Goal: Find specific page/section: Find specific page/section

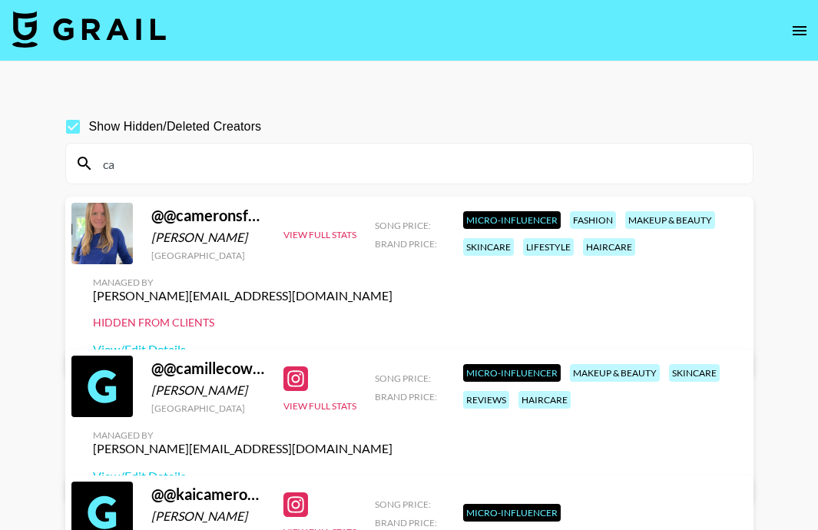
type input "c"
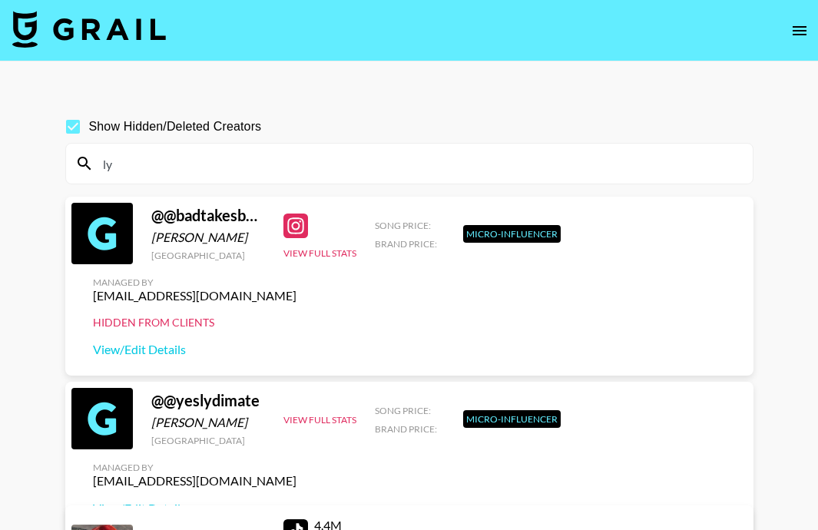
type input "l"
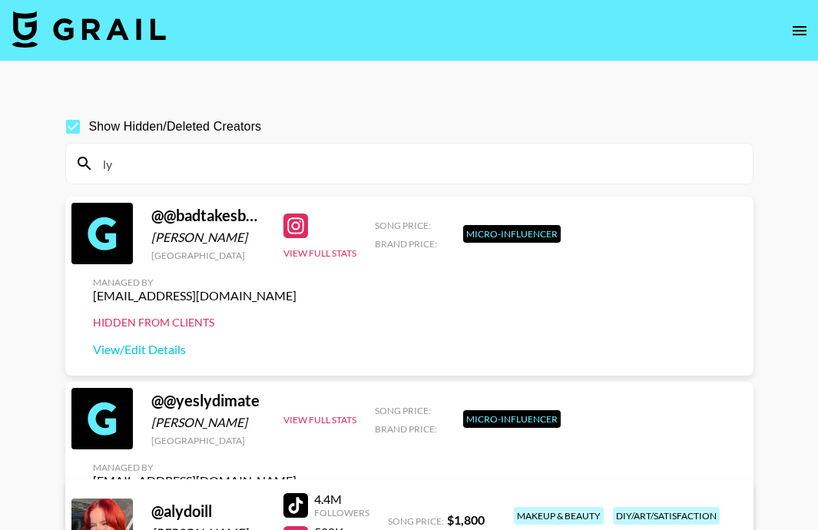
type input "l"
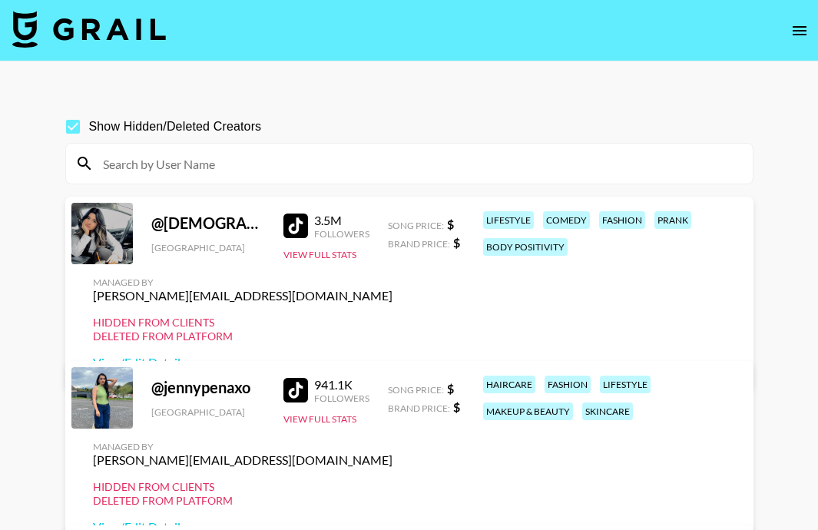
click at [793, 38] on icon "open drawer" at bounding box center [799, 31] width 18 height 18
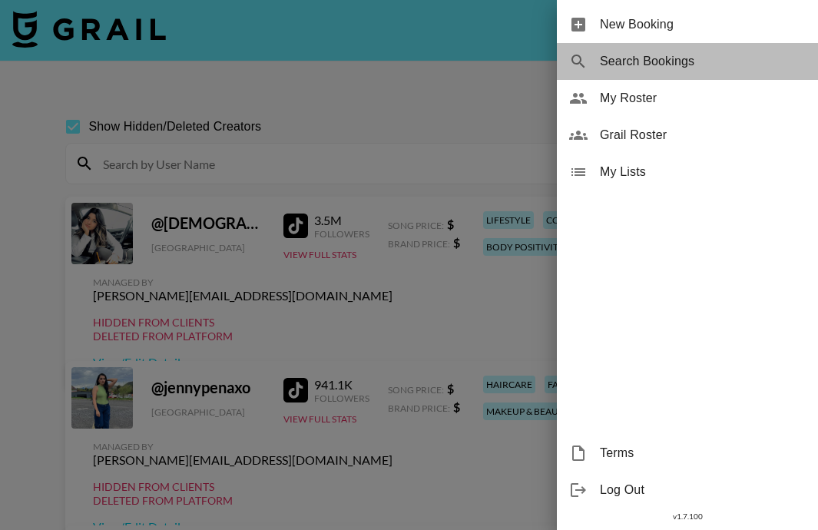
click at [722, 66] on span "Search Bookings" at bounding box center [703, 61] width 206 height 18
select select "id"
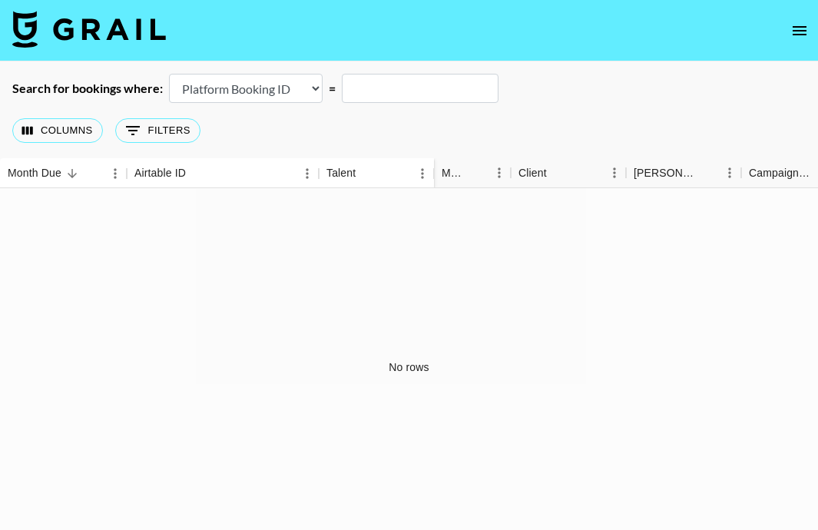
click at [253, 94] on select "Airtable Booking ID Platform Booking ID Platform Campaign ID" at bounding box center [246, 88] width 154 height 29
click at [169, 74] on select "Airtable Booking ID Platform Booking ID Platform Campaign ID" at bounding box center [246, 88] width 154 height 29
click at [166, 132] on button "0 Filters" at bounding box center [157, 130] width 85 height 25
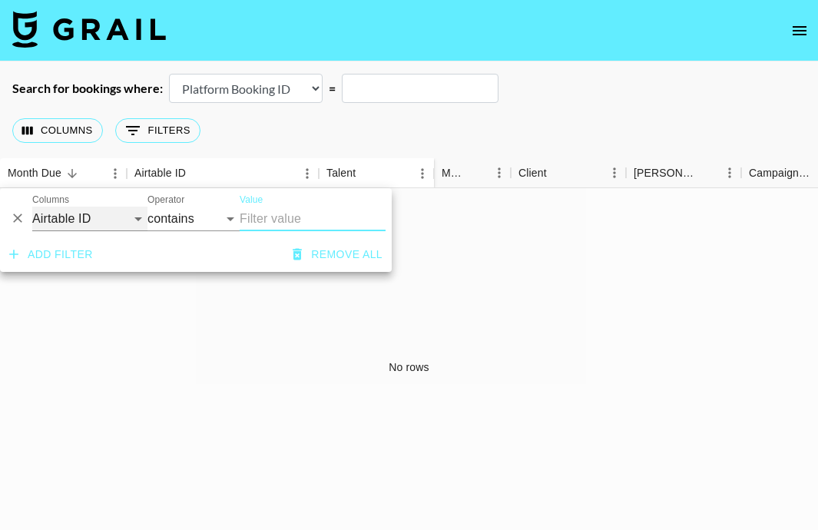
click at [133, 214] on select "Airtable ID Talent Grail Platform ID Manager Client [PERSON_NAME] Campaign (Typ…" at bounding box center [89, 219] width 115 height 25
select select "bookerId"
click at [32, 207] on select "Airtable ID Talent Grail Platform ID Manager Client [PERSON_NAME] Campaign (Typ…" at bounding box center [89, 219] width 115 height 25
select select "is"
click at [261, 222] on input "Value" at bounding box center [343, 219] width 207 height 24
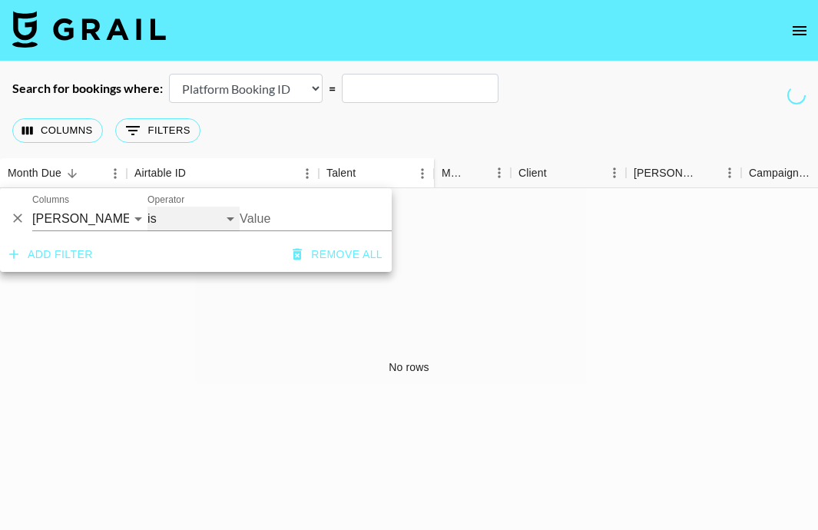
click at [176, 216] on select "is is not is any of is not any of" at bounding box center [193, 219] width 92 height 25
click at [147, 207] on select "is is not is any of is not any of" at bounding box center [193, 219] width 92 height 25
click at [124, 215] on select "Airtable ID Talent Grail Platform ID Manager Client [PERSON_NAME] Campaign (Typ…" at bounding box center [89, 219] width 115 height 25
click at [32, 207] on select "Airtable ID Talent Grail Platform ID Manager Client [PERSON_NAME] Campaign (Typ…" at bounding box center [89, 219] width 115 height 25
click at [309, 219] on input "Value" at bounding box center [343, 219] width 207 height 24
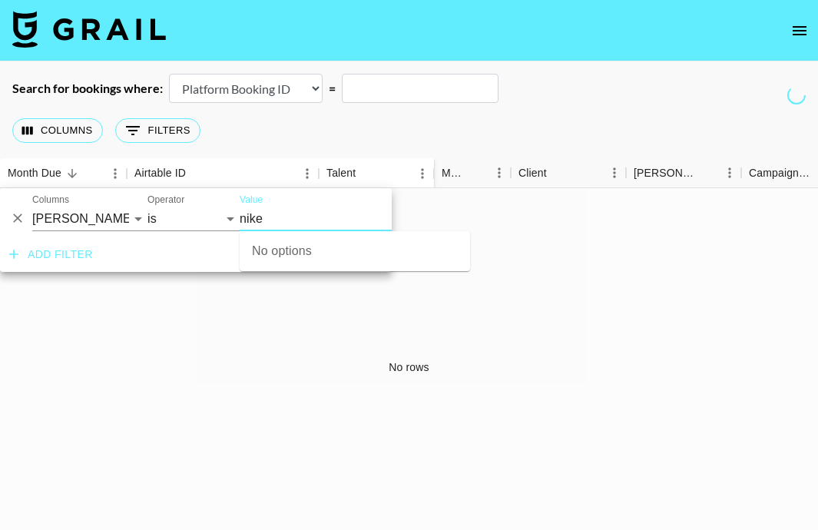
click at [316, 229] on input "nike" at bounding box center [343, 219] width 207 height 24
type input "n"
click at [255, 88] on select "Airtable Booking ID Platform Booking ID Platform Campaign ID" at bounding box center [246, 88] width 154 height 29
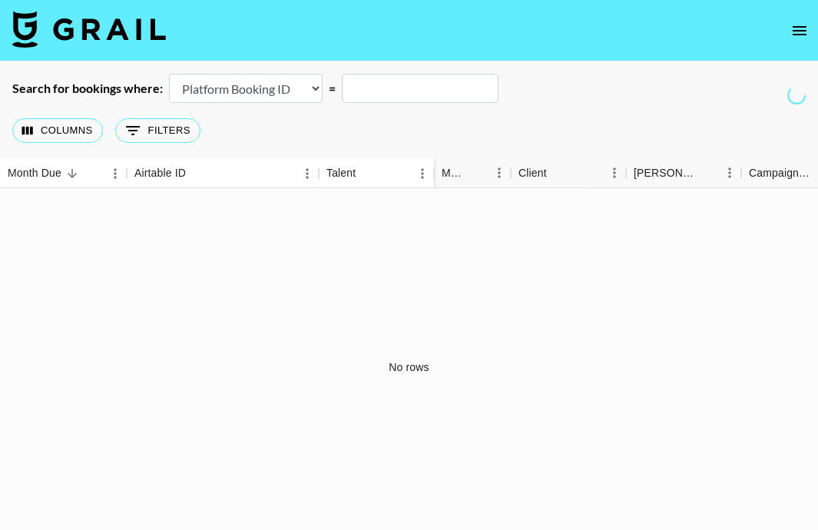
click at [255, 88] on select "Airtable Booking ID Platform Booking ID Platform Campaign ID" at bounding box center [246, 88] width 154 height 29
click at [169, 74] on select "Airtable Booking ID Platform Booking ID Platform Campaign ID" at bounding box center [246, 88] width 154 height 29
click at [181, 131] on button "0 Filters" at bounding box center [157, 130] width 85 height 25
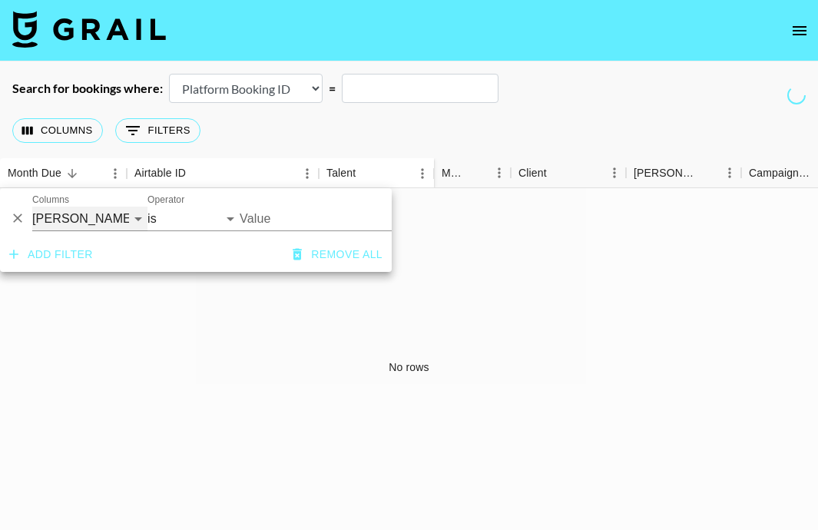
click at [94, 223] on select "Airtable ID Talent Grail Platform ID Manager Client [PERSON_NAME] Campaign (Typ…" at bounding box center [89, 219] width 115 height 25
select select "talentName"
click at [32, 207] on select "Airtable ID Talent Grail Platform ID Manager Client [PERSON_NAME] Campaign (Typ…" at bounding box center [89, 219] width 115 height 25
select select "contains"
click at [296, 155] on div "Columns 0 Filters + Booking" at bounding box center [409, 130] width 818 height 55
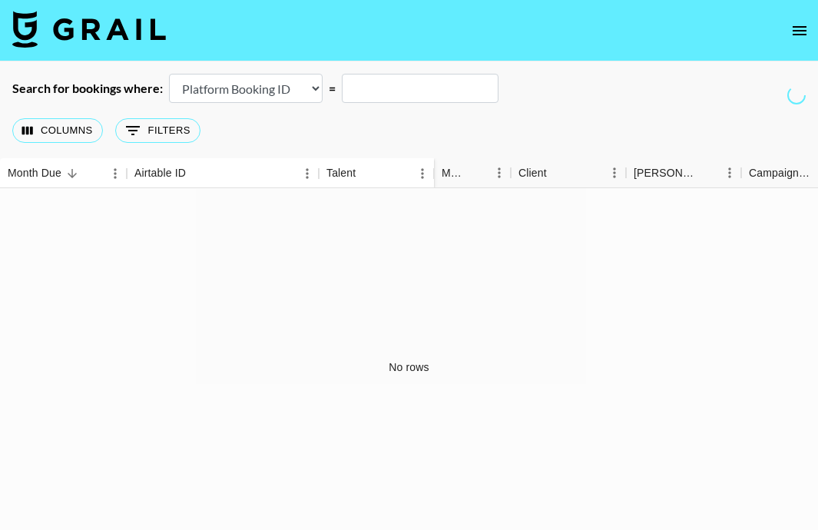
click at [797, 35] on icon "open drawer" at bounding box center [799, 31] width 18 height 18
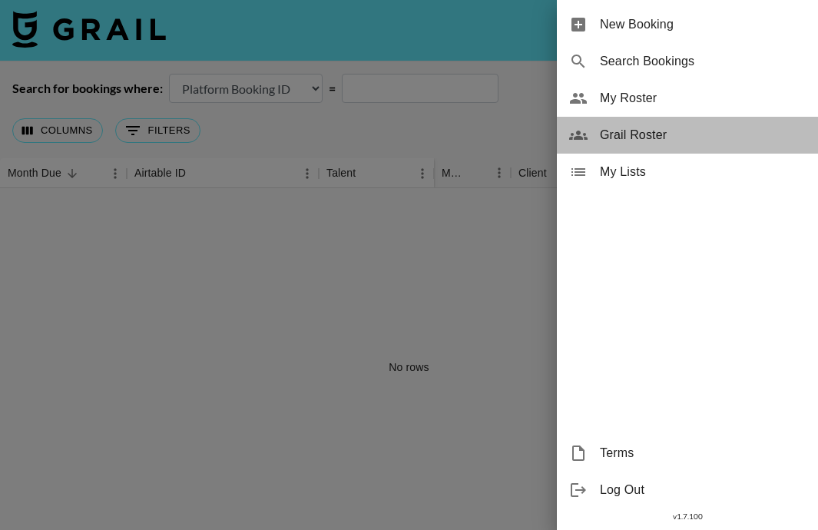
click at [633, 140] on span "Grail Roster" at bounding box center [703, 135] width 206 height 18
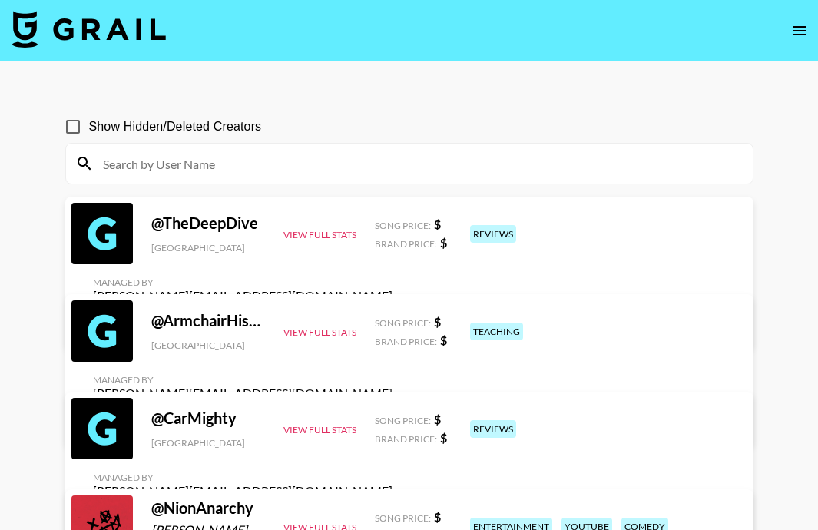
click at [575, 161] on input at bounding box center [419, 163] width 650 height 25
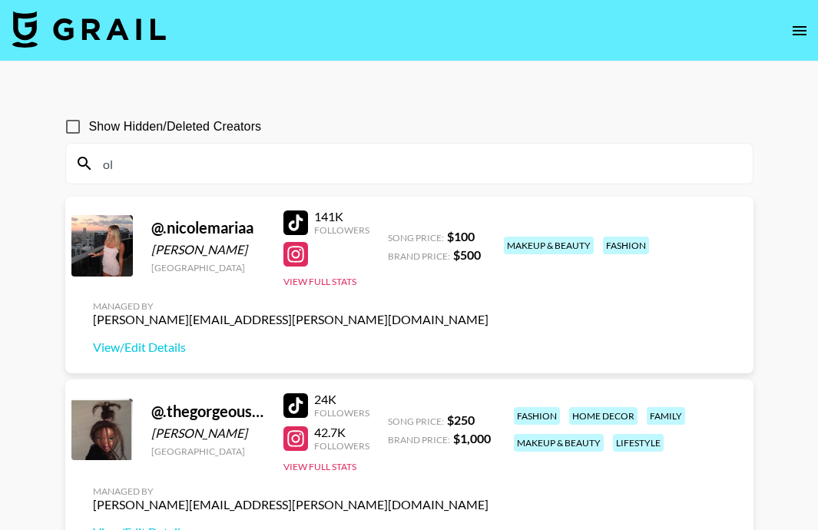
type input "o"
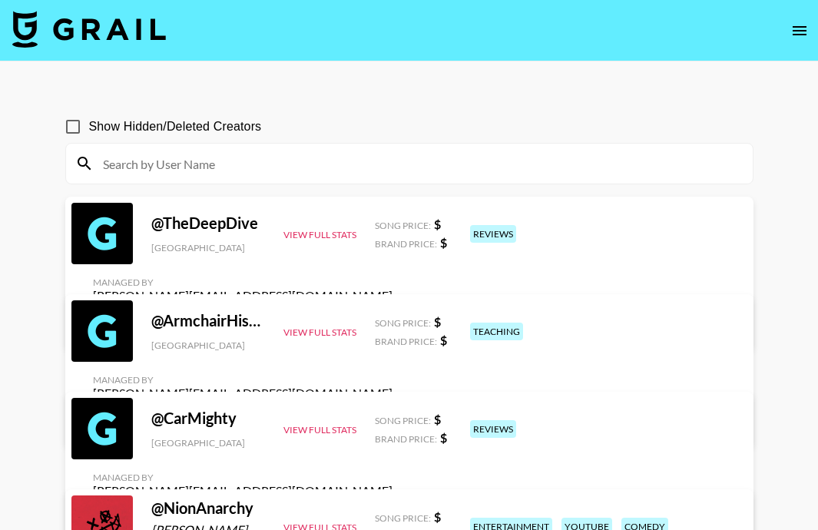
click at [810, 31] on button "open drawer" at bounding box center [799, 30] width 31 height 31
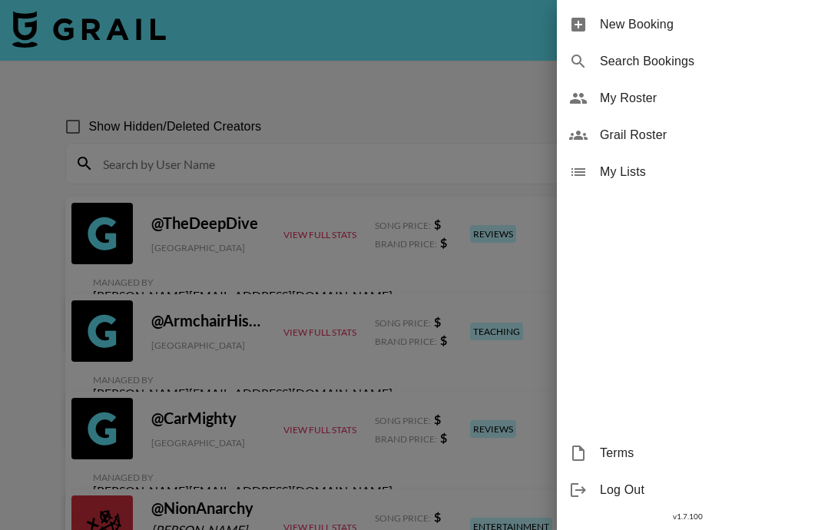
click at [624, 67] on span "Search Bookings" at bounding box center [703, 61] width 206 height 18
select select "id"
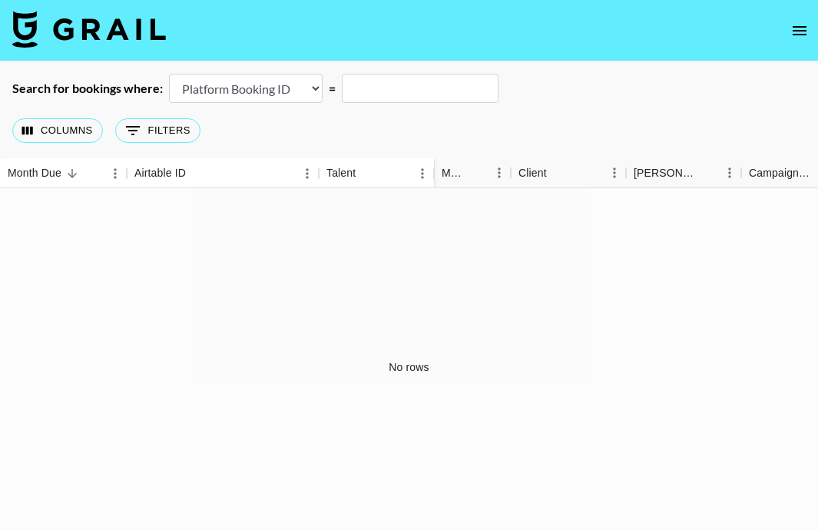
click at [303, 97] on select "Airtable Booking ID Platform Booking ID Platform Campaign ID" at bounding box center [246, 88] width 154 height 29
click at [169, 74] on select "Airtable Booking ID Platform Booking ID Platform Campaign ID" at bounding box center [246, 88] width 154 height 29
click at [372, 98] on input "text" at bounding box center [420, 88] width 157 height 29
type input "n"
click at [801, 22] on icon "open drawer" at bounding box center [799, 31] width 18 height 18
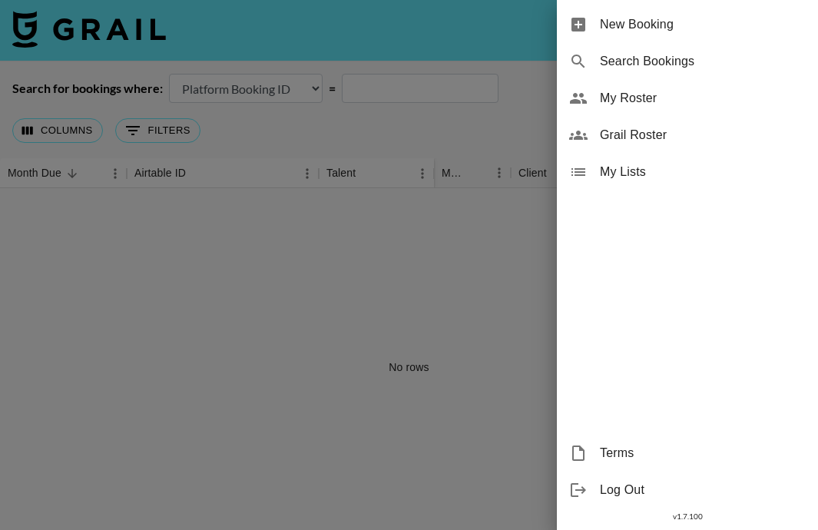
click at [655, 141] on span "Grail Roster" at bounding box center [703, 135] width 206 height 18
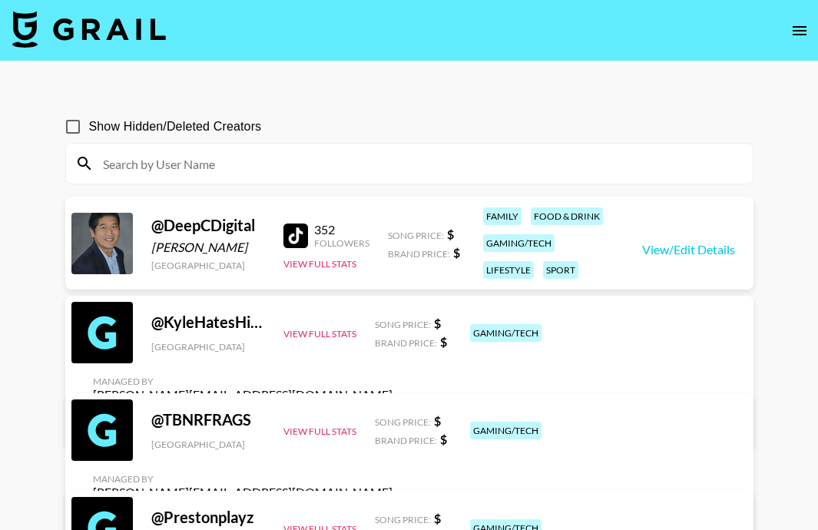
click at [229, 158] on input at bounding box center [419, 163] width 650 height 25
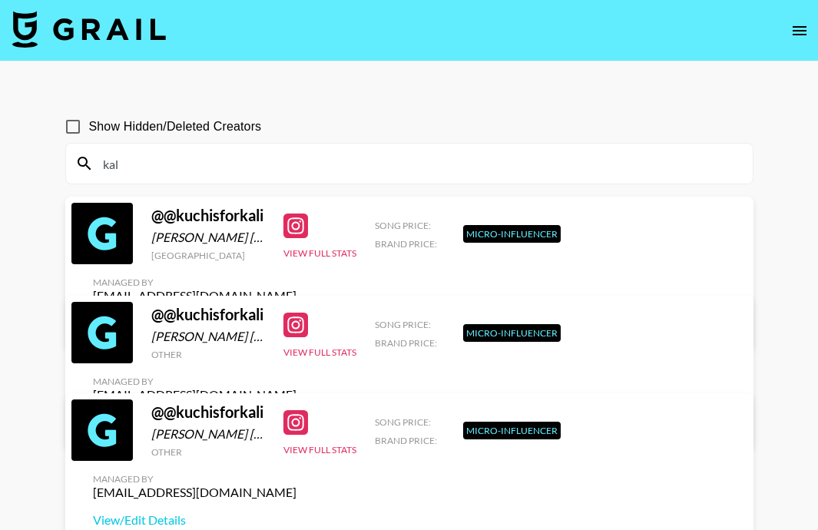
type input "kal"
click at [78, 127] on input "Show Hidden/Deleted Creators" at bounding box center [73, 127] width 32 height 32
checkbox input "true"
click at [157, 158] on input "kal" at bounding box center [419, 163] width 650 height 25
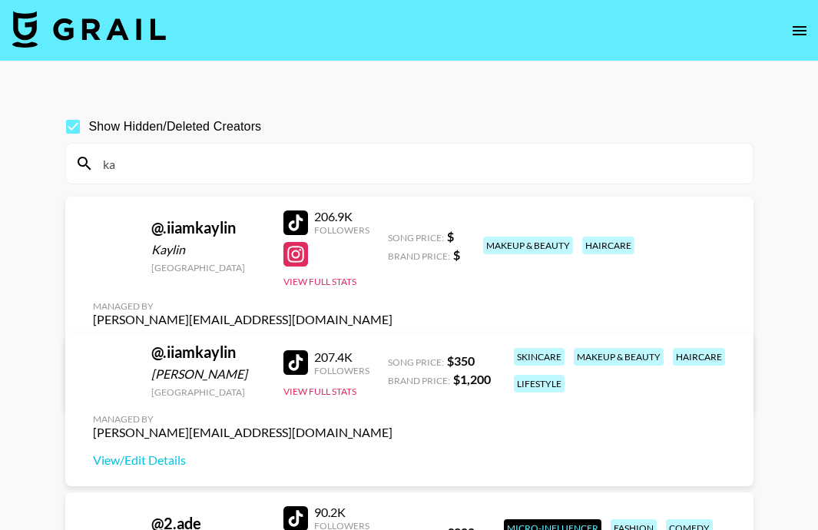
type input "k"
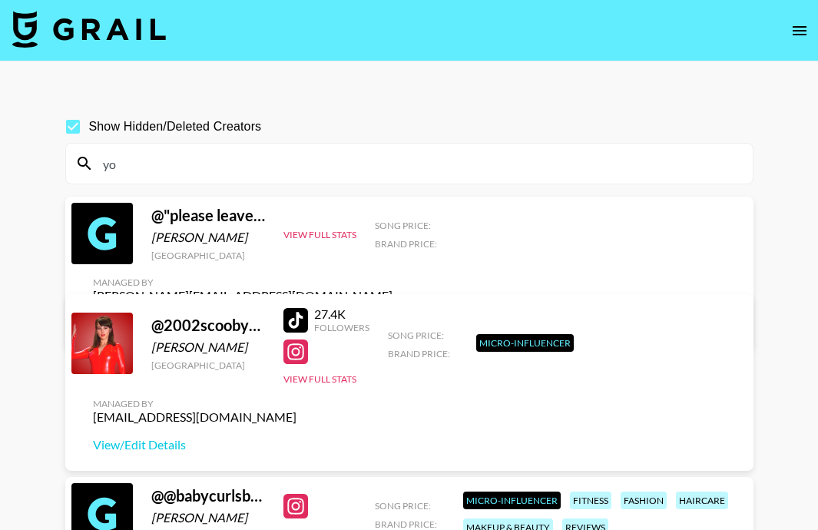
type input "y"
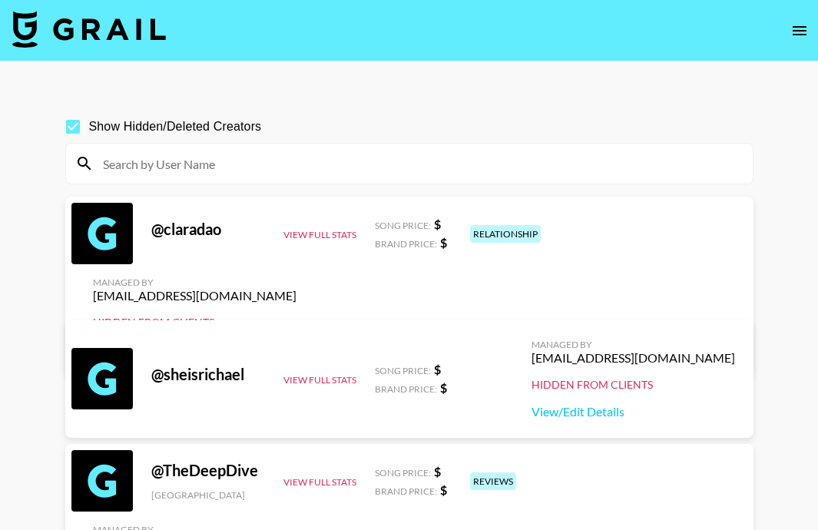
click at [291, 166] on input at bounding box center [419, 163] width 650 height 25
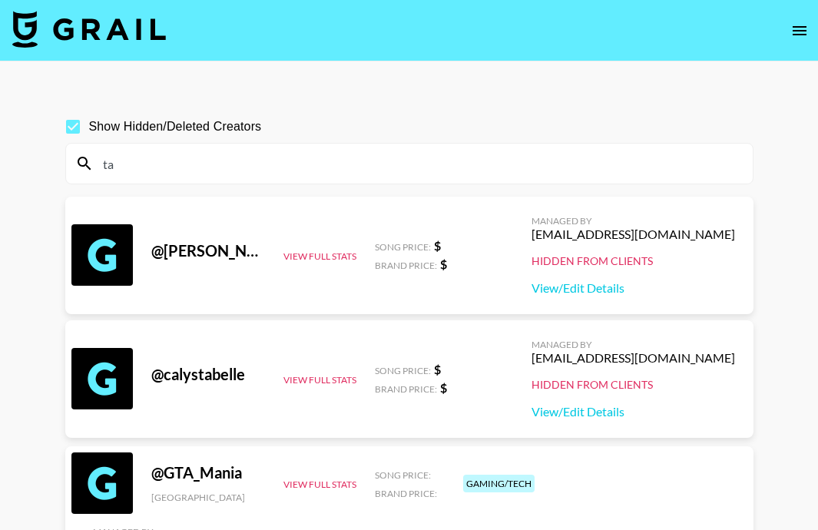
type input "t"
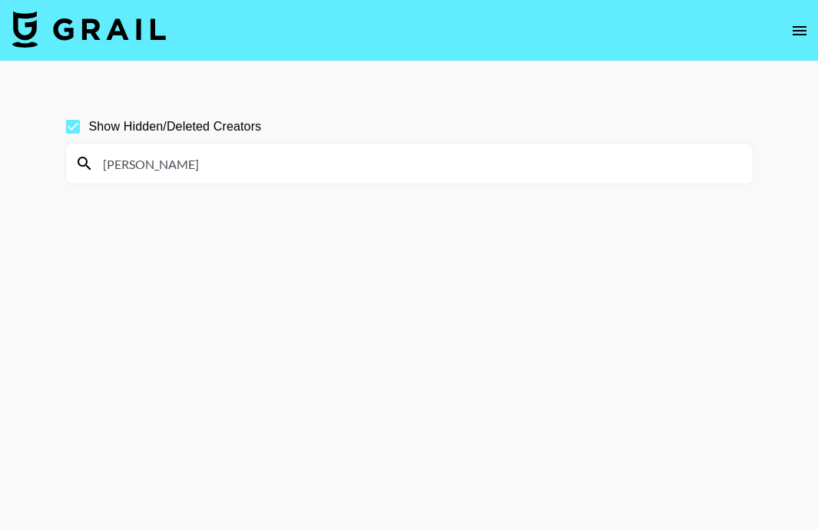
click at [141, 165] on input "[PERSON_NAME]" at bounding box center [419, 163] width 650 height 25
click at [257, 161] on input "[US_STATE][PERSON_NAME]" at bounding box center [419, 163] width 650 height 25
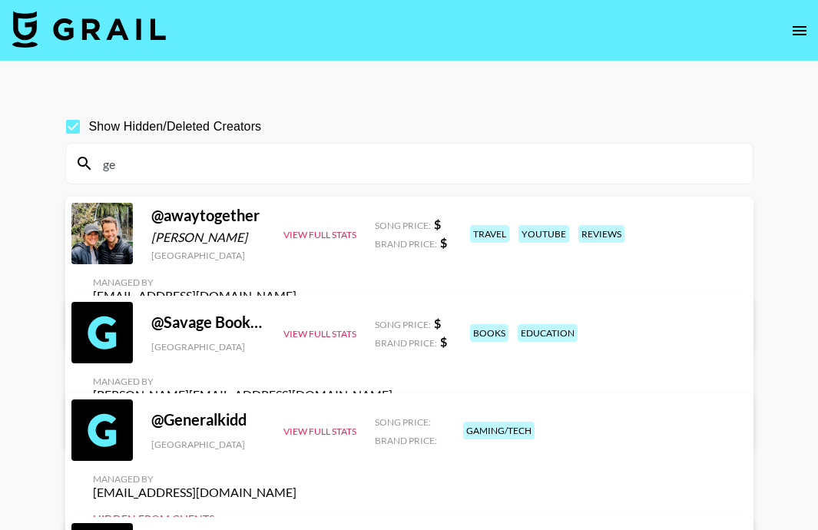
type input "g"
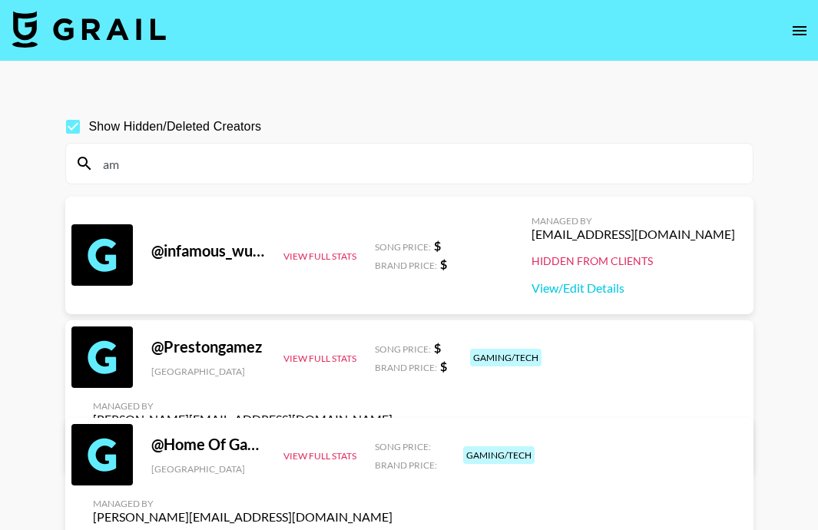
type input "a"
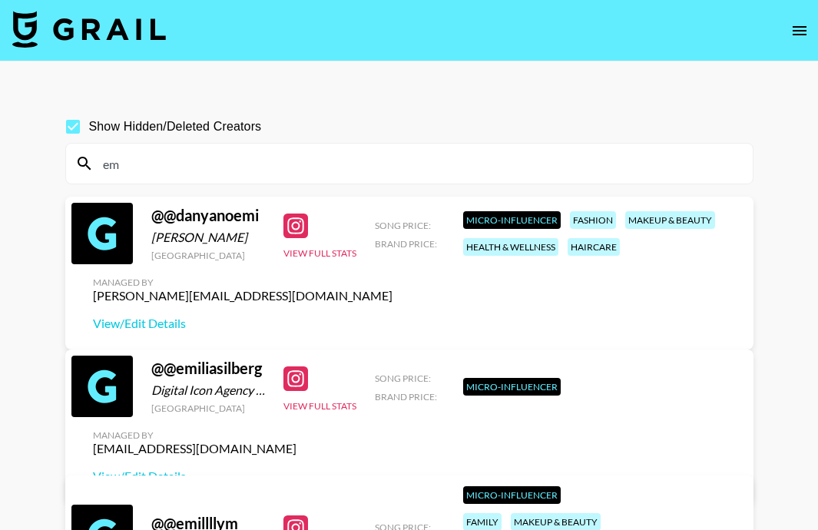
type input "e"
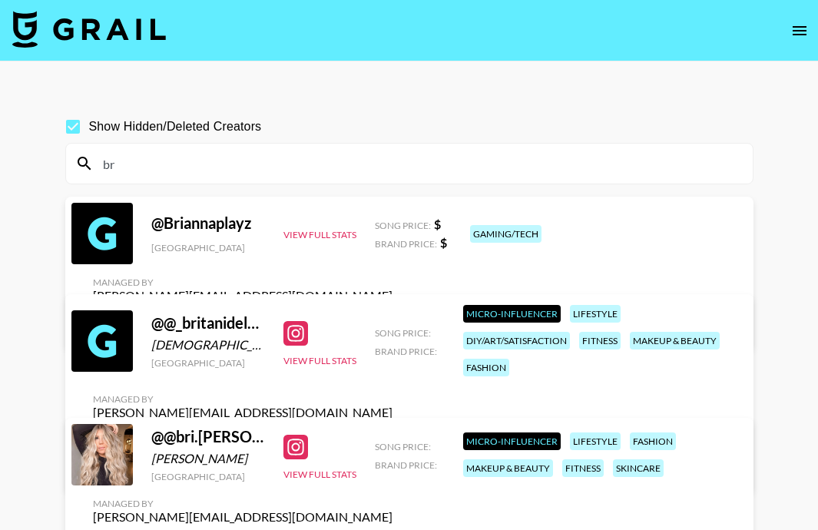
type input "b"
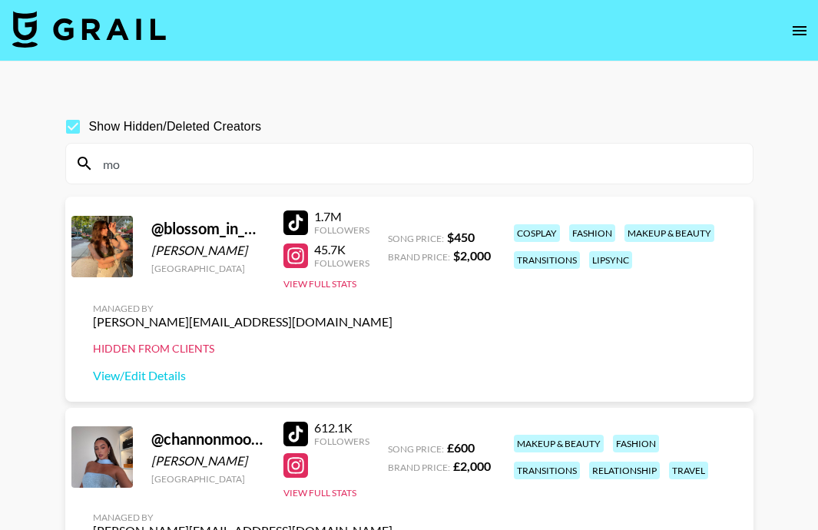
type input "m"
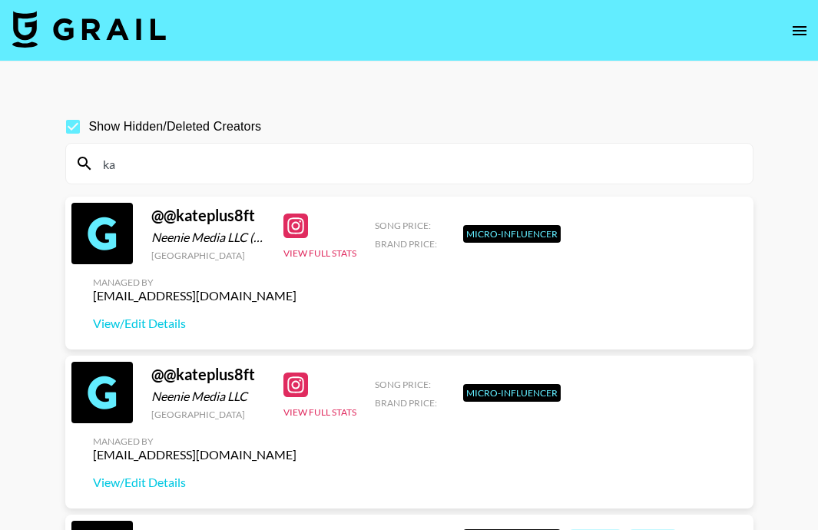
type input "k"
